Goal: Information Seeking & Learning: Learn about a topic

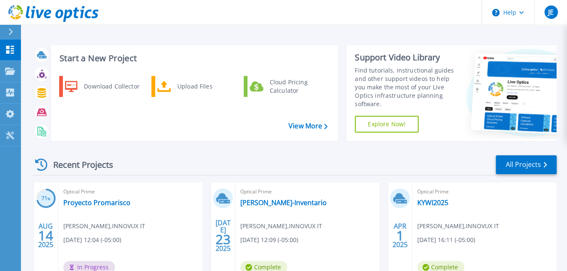
scroll to position [44, 0]
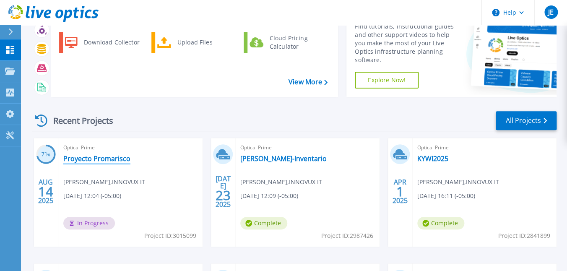
click at [108, 160] on link "Proyecto Promarisco" at bounding box center [96, 158] width 67 height 8
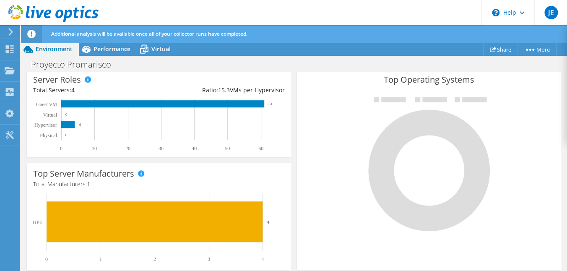
scroll to position [203, 0]
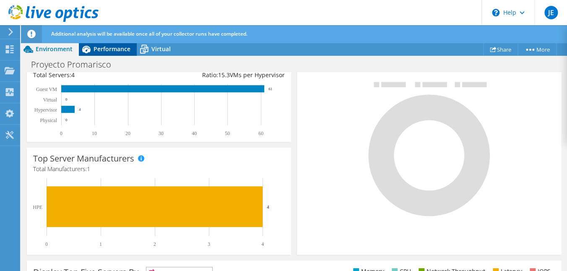
drag, startPoint x: 102, startPoint y: 46, endPoint x: 115, endPoint y: 47, distance: 12.6
click at [103, 47] on span "Performance" at bounding box center [111, 49] width 37 height 8
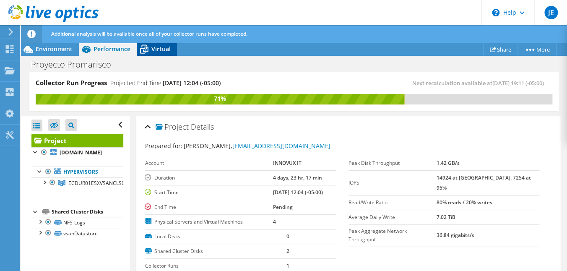
scroll to position [0, 0]
click at [62, 53] on div "Environment" at bounding box center [50, 48] width 58 height 13
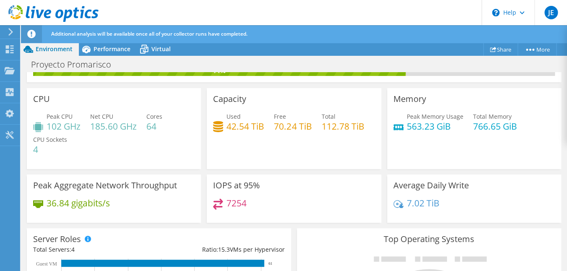
scroll to position [40, 0]
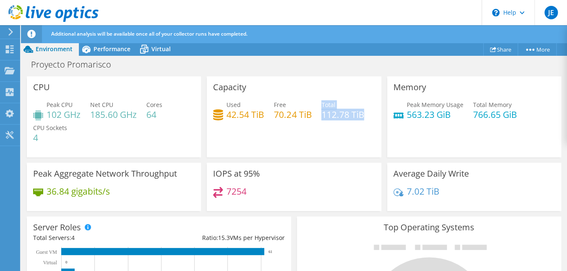
drag, startPoint x: 320, startPoint y: 115, endPoint x: 376, endPoint y: 114, distance: 55.7
click at [376, 114] on div "Capacity Used 42.54 TiB Free 70.24 TiB Total 112.78 TiB" at bounding box center [294, 116] width 174 height 81
click at [352, 135] on div "Capacity Used 42.54 TiB Free 70.24 TiB Total 112.78 TiB" at bounding box center [294, 116] width 174 height 81
click at [152, 50] on span "Virtual" at bounding box center [160, 49] width 19 height 8
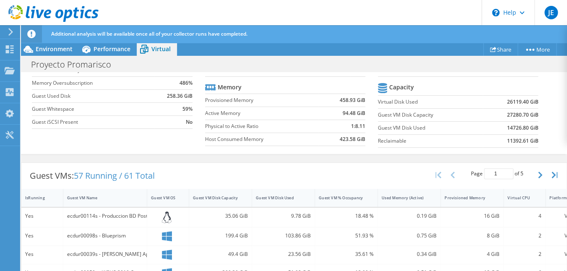
scroll to position [0, 0]
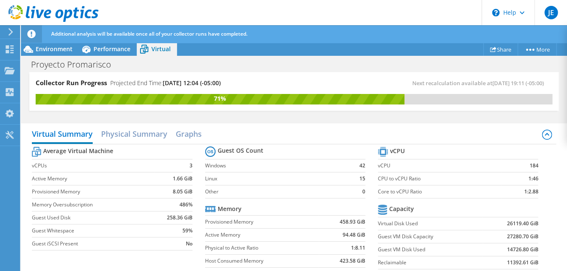
drag, startPoint x: 36, startPoint y: 80, endPoint x: 243, endPoint y: 82, distance: 207.8
click at [243, 82] on div "Collector Run Progress Projected End Time: [DATE] 12:04 (-05:00)" at bounding box center [165, 86] width 258 height 16
click at [220, 83] on -cr-projected "[DATE] 12:04 (-05:00)" at bounding box center [192, 83] width 58 height 8
drag, startPoint x: 36, startPoint y: 83, endPoint x: 237, endPoint y: 83, distance: 200.3
click at [237, 83] on div "Collector Run Progress Projected End Time: [DATE] 12:04 (-05:00)" at bounding box center [165, 86] width 258 height 16
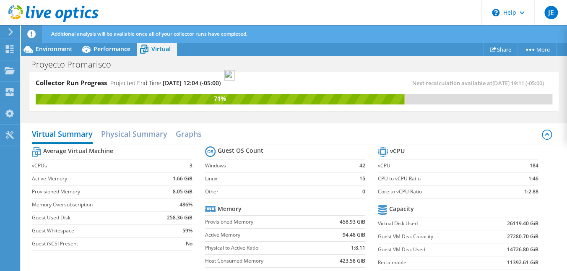
click at [237, 86] on div "Collector Run Progress Projected End Time: [DATE] 12:04 (-05:00)" at bounding box center [165, 86] width 258 height 16
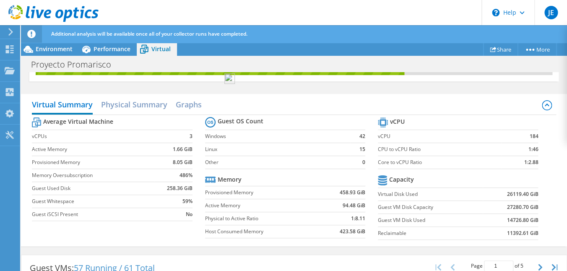
scroll to position [40, 0]
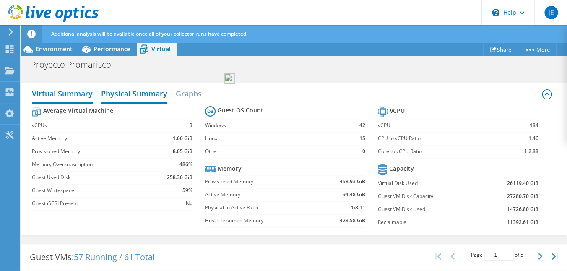
click at [146, 92] on h2 "Physical Summary" at bounding box center [134, 94] width 66 height 18
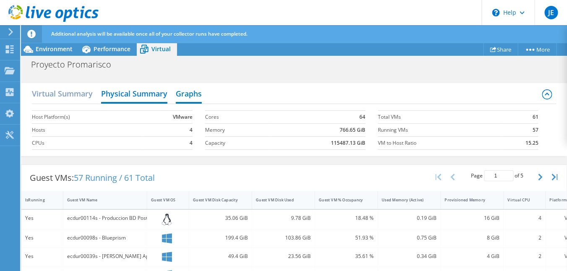
click at [183, 91] on h2 "Graphs" at bounding box center [189, 94] width 26 height 18
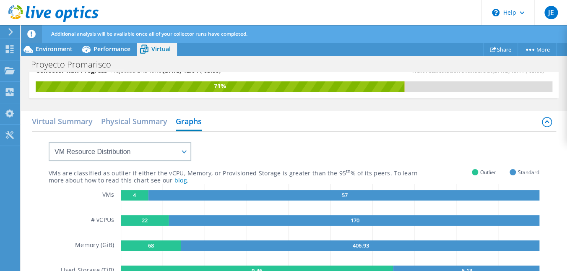
scroll to position [0, 0]
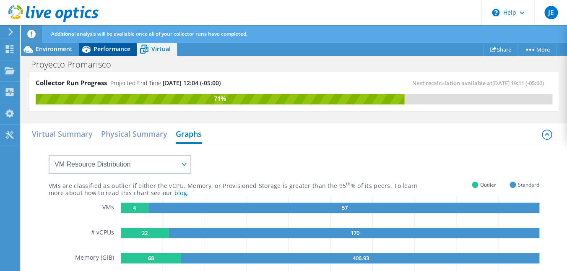
click at [112, 51] on span "Performance" at bounding box center [111, 49] width 37 height 8
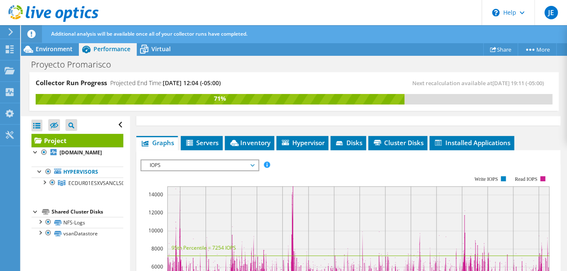
scroll to position [122, 0]
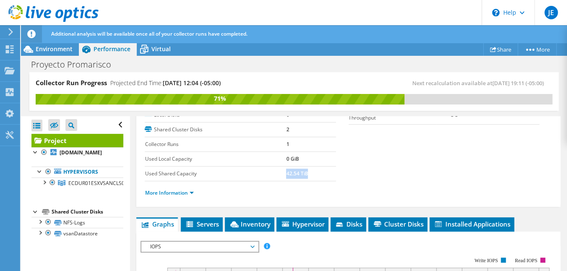
drag, startPoint x: 286, startPoint y: 173, endPoint x: 315, endPoint y: 172, distance: 28.9
click at [315, 172] on td "42.54 TiB" at bounding box center [310, 173] width 49 height 15
click at [320, 170] on td "42.54 TiB" at bounding box center [310, 173] width 49 height 15
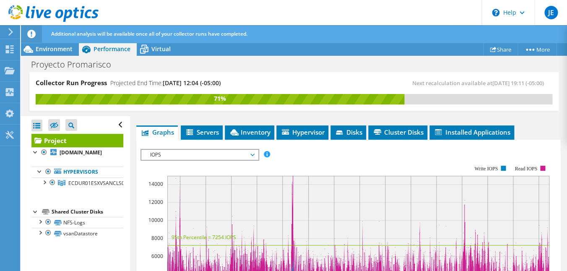
scroll to position [203, 0]
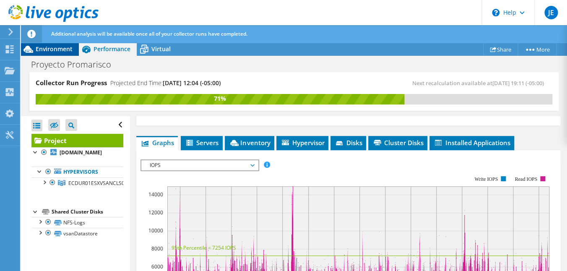
click at [58, 50] on span "Environment" at bounding box center [54, 49] width 37 height 8
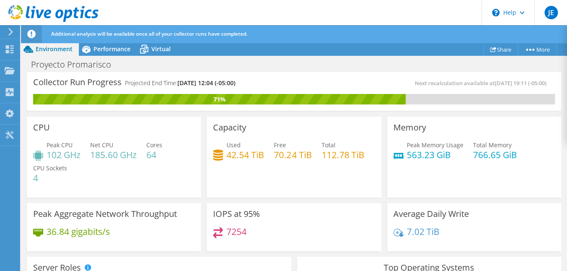
scroll to position [40, 0]
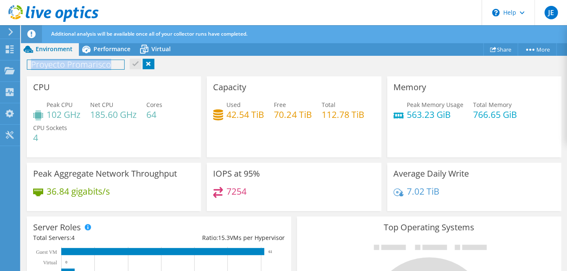
drag, startPoint x: 32, startPoint y: 66, endPoint x: 119, endPoint y: 66, distance: 86.7
click at [119, 66] on h1 "Proyecto Promarisco" at bounding box center [75, 64] width 97 height 9
click at [111, 66] on h1 "Proyecto Promarisco" at bounding box center [75, 64] width 97 height 9
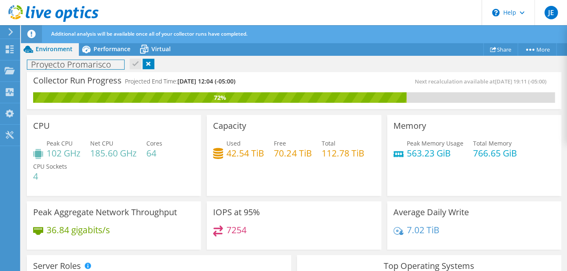
scroll to position [0, 0]
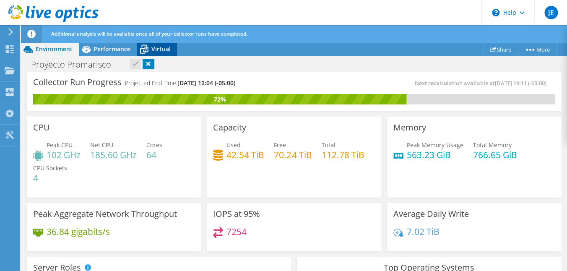
click at [159, 50] on span "Virtual" at bounding box center [160, 49] width 19 height 8
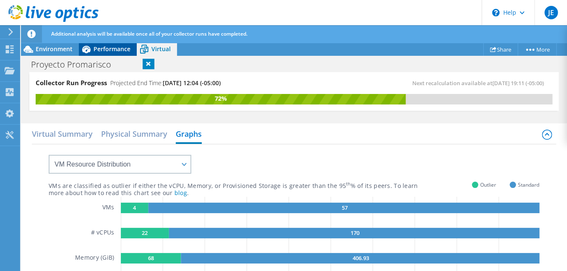
click at [134, 48] on div "Performance" at bounding box center [108, 48] width 58 height 13
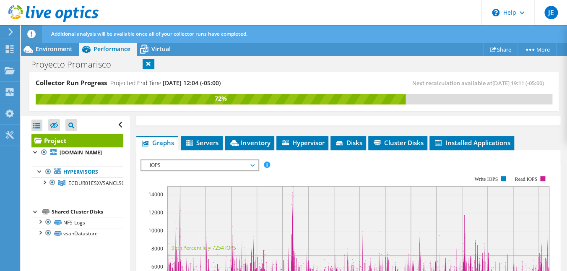
scroll to position [203, 0]
click at [196, 139] on span "Servers" at bounding box center [202, 142] width 34 height 8
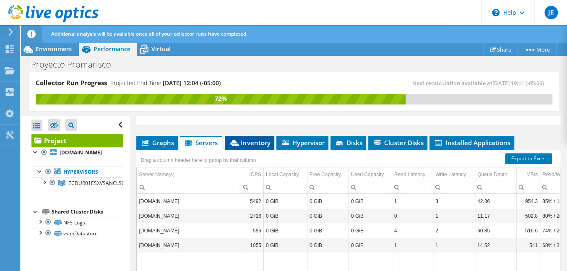
click at [263, 139] on span "Inventory" at bounding box center [249, 142] width 41 height 8
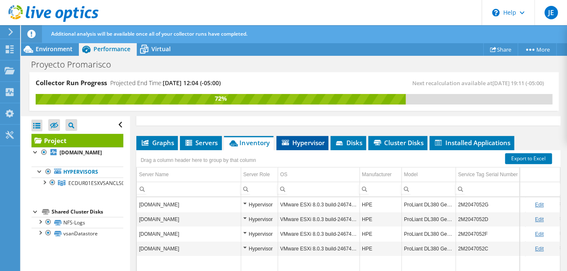
click at [314, 141] on span "Hypervisor" at bounding box center [302, 142] width 44 height 8
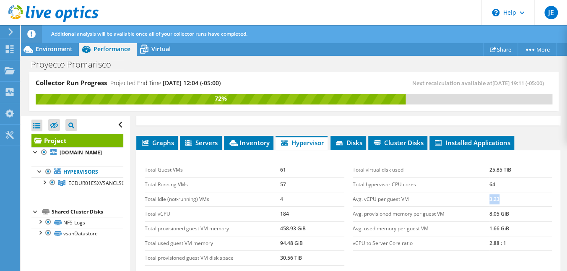
drag, startPoint x: 490, startPoint y: 198, endPoint x: 518, endPoint y: 197, distance: 27.7
click at [518, 197] on td "3.23" at bounding box center [520, 198] width 62 height 15
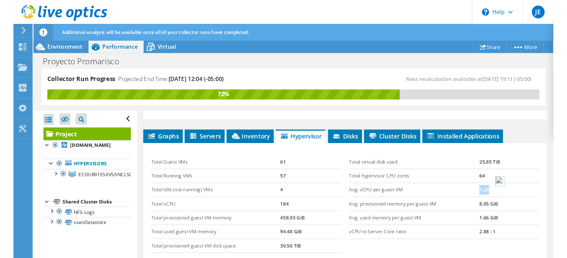
scroll to position [243, 0]
